Goal: Information Seeking & Learning: Learn about a topic

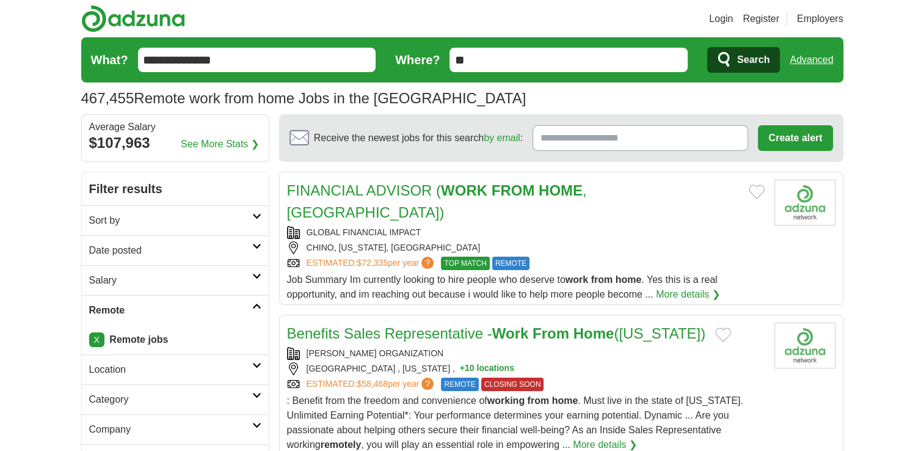
click at [165, 223] on h2 "Sort by" at bounding box center [170, 220] width 163 height 15
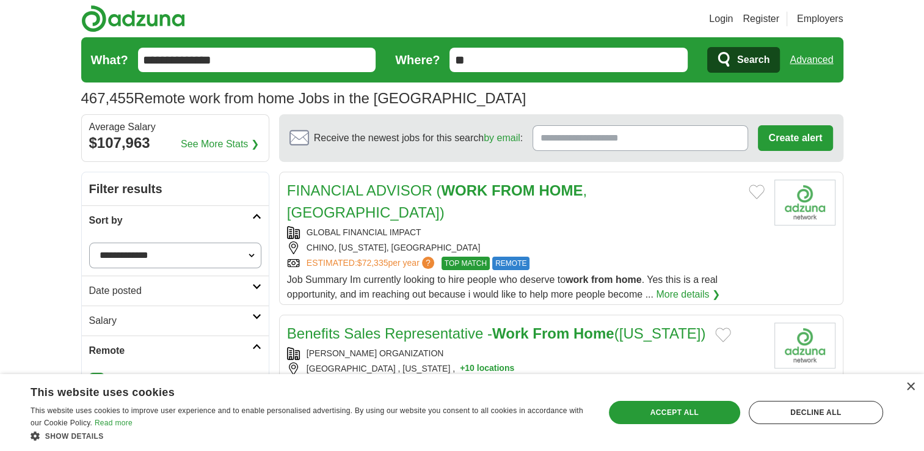
click at [163, 320] on h2 "Salary" at bounding box center [170, 320] width 163 height 15
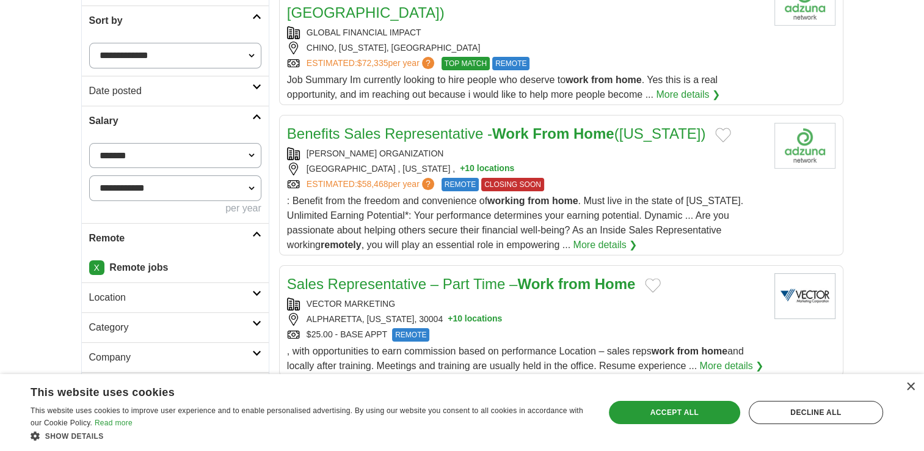
scroll to position [201, 0]
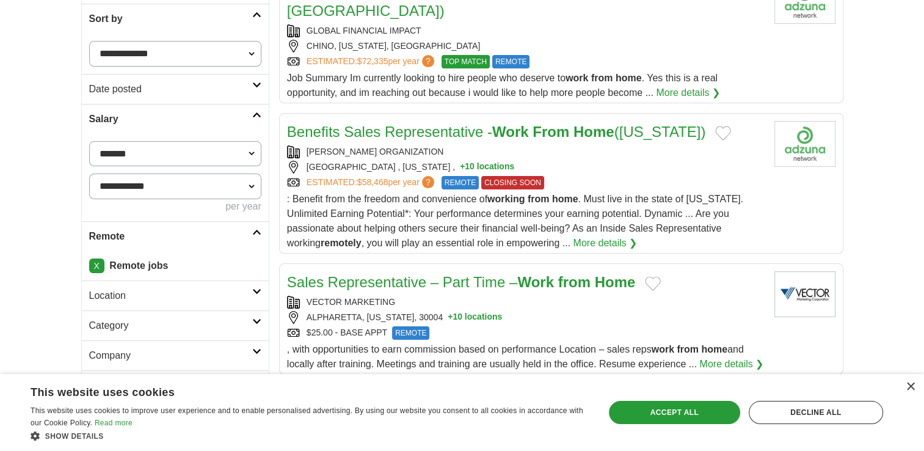
click at [258, 147] on select "**********" at bounding box center [175, 154] width 172 height 26
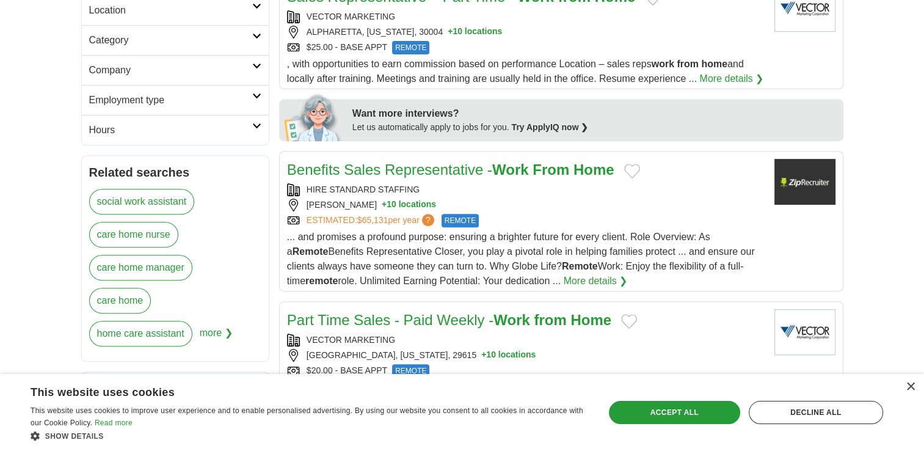
scroll to position [488, 0]
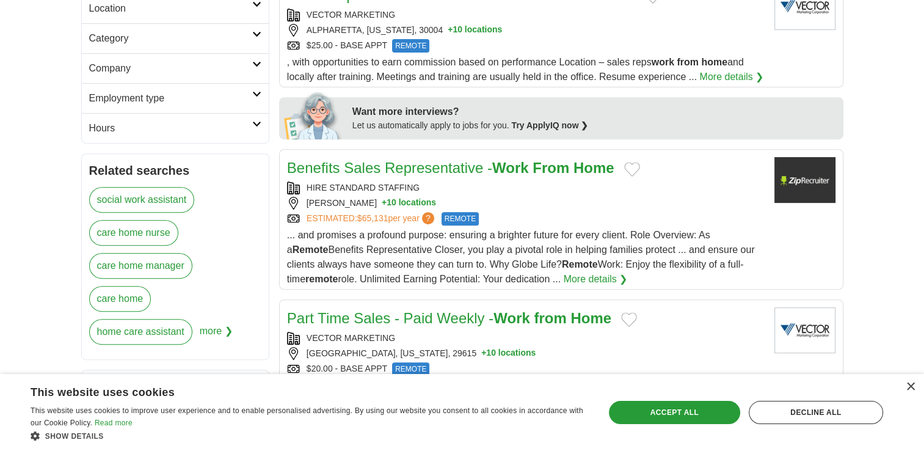
click at [253, 137] on link "Hours" at bounding box center [175, 128] width 187 height 30
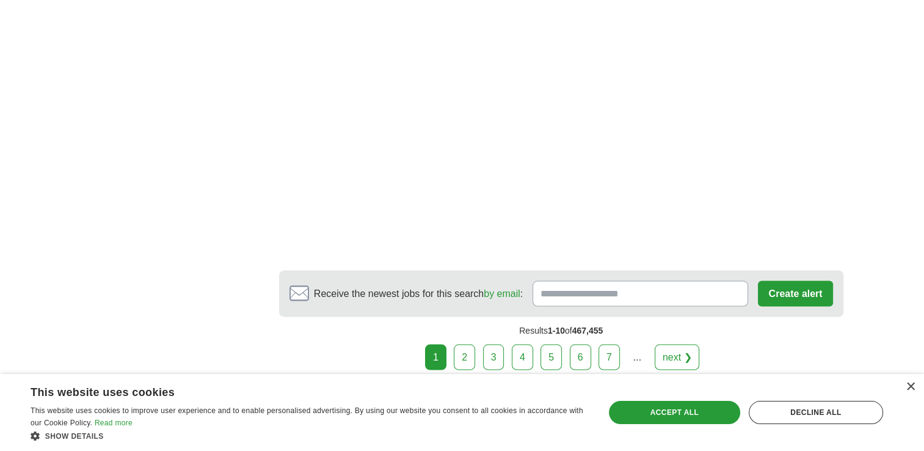
scroll to position [2191, 0]
click at [517, 344] on link "4" at bounding box center [522, 357] width 21 height 26
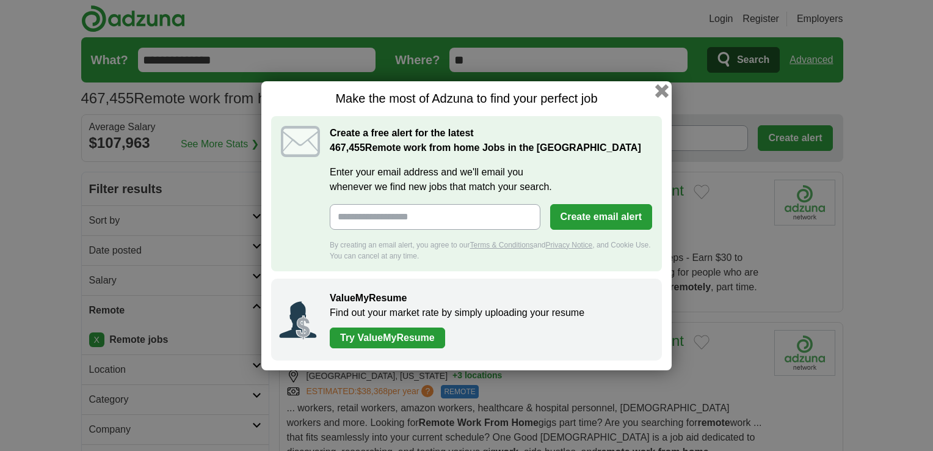
click at [661, 93] on button "button" at bounding box center [661, 90] width 13 height 13
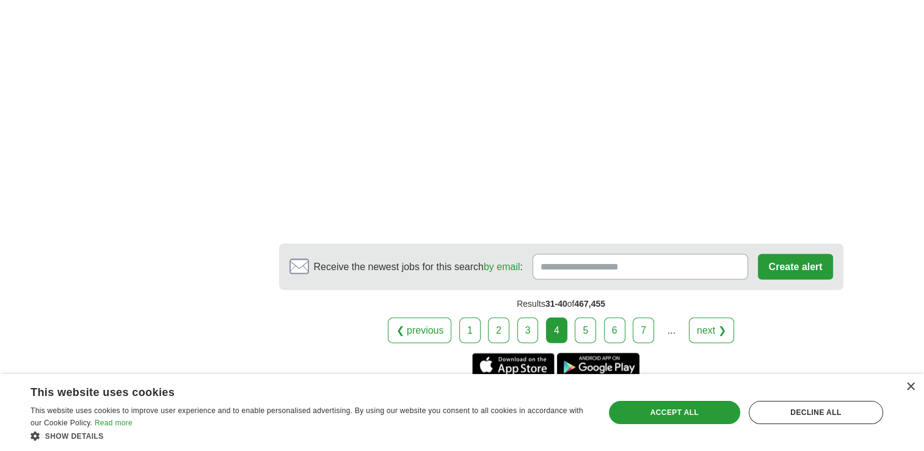
scroll to position [2502, 0]
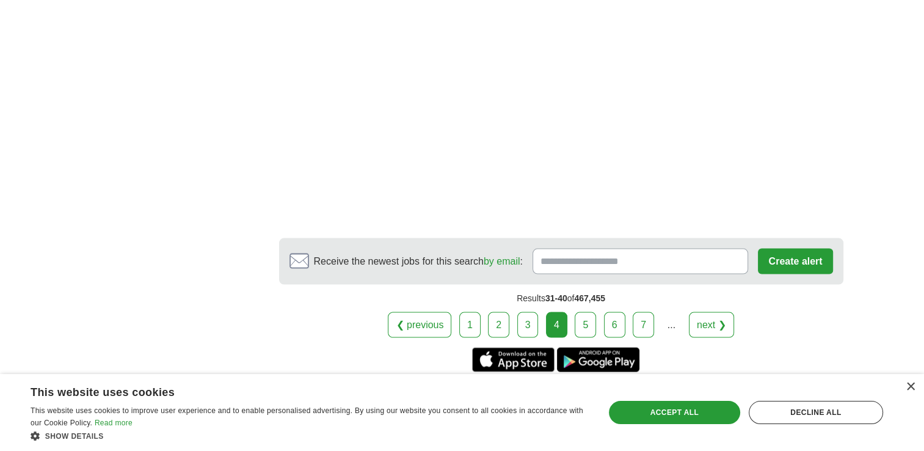
click at [591, 312] on link "5" at bounding box center [585, 325] width 21 height 26
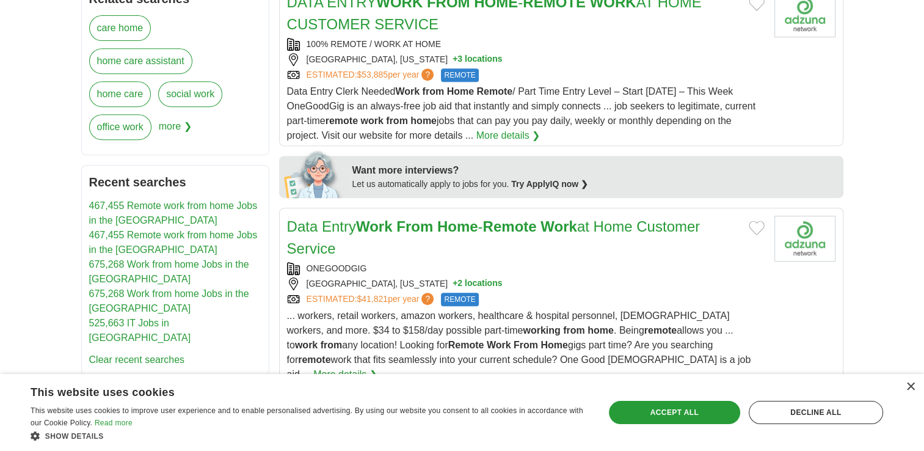
scroll to position [535, 0]
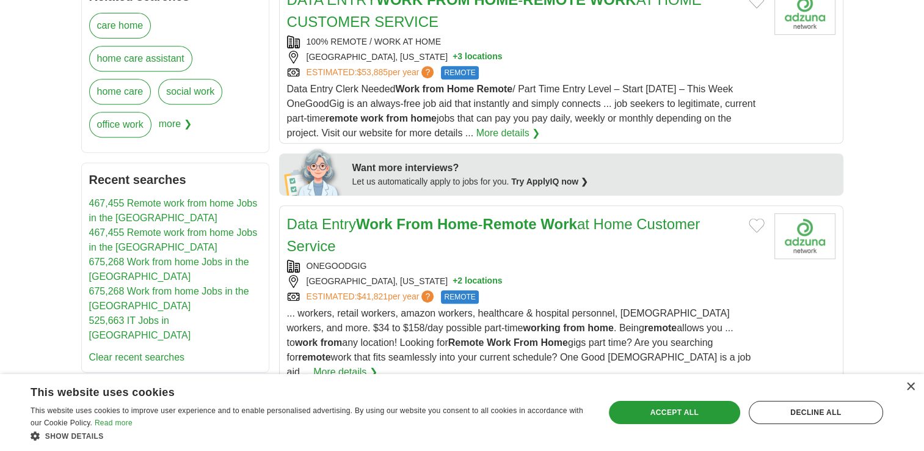
click at [536, 137] on link "More details ❯" at bounding box center [508, 133] width 64 height 15
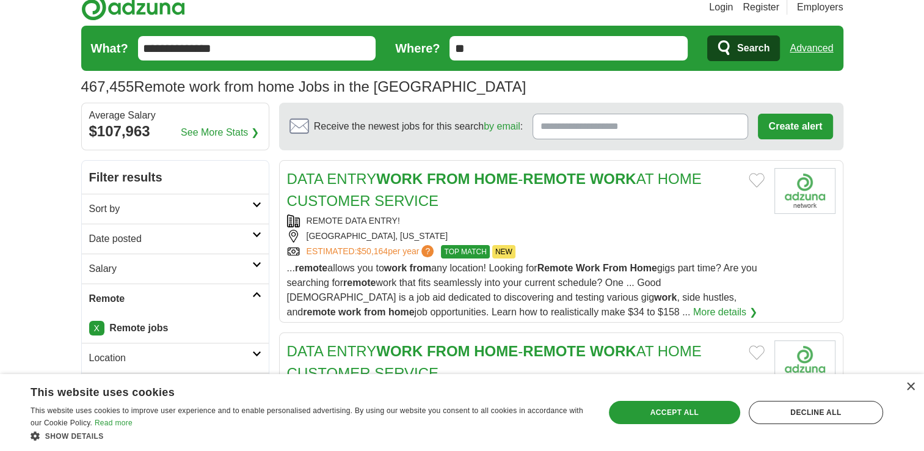
scroll to position [0, 0]
